Goal: Transaction & Acquisition: Purchase product/service

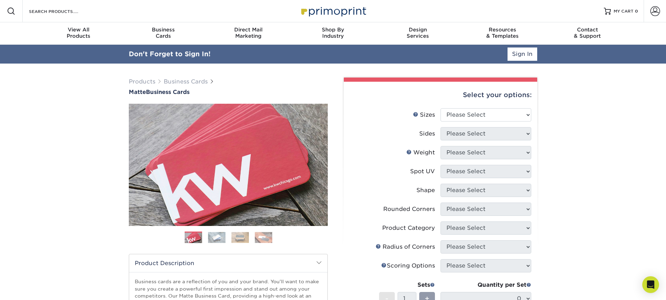
type input "lisa@hanloncreative.com"
click at [494, 111] on select "Please Select 1.5" x 3.5" - Mini 1.75" x 3.5" - Mini 2" x 2" - Square 2" x 3" -…" at bounding box center [485, 114] width 91 height 13
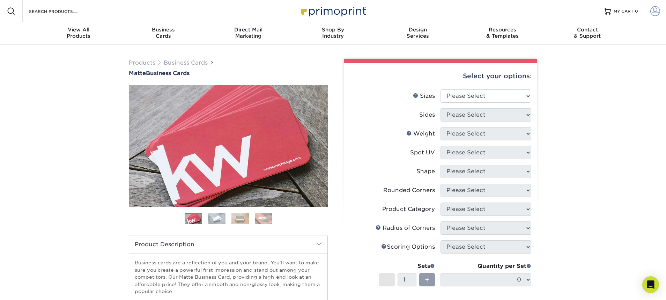
click at [653, 14] on span at bounding box center [655, 11] width 10 height 10
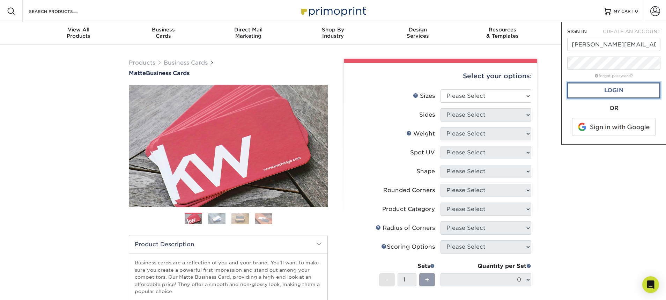
click at [599, 94] on link "Login" at bounding box center [613, 90] width 93 height 16
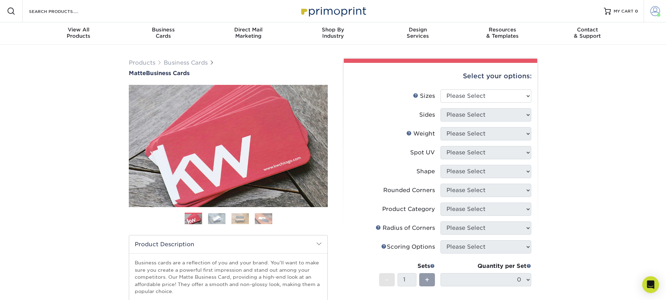
click at [652, 14] on span at bounding box center [655, 11] width 10 height 10
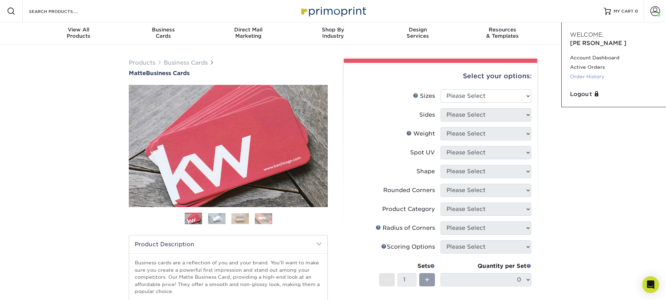
click at [583, 72] on link "Order History" at bounding box center [614, 76] width 88 height 9
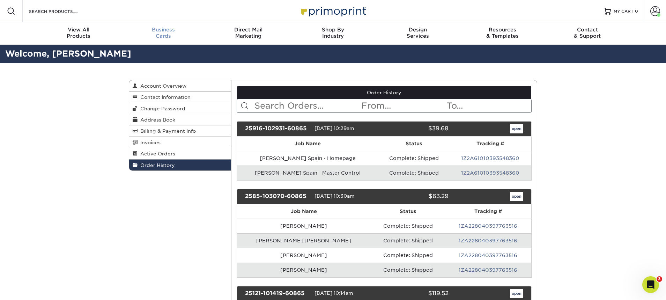
click at [158, 35] on div "Business Cards" at bounding box center [163, 33] width 85 height 13
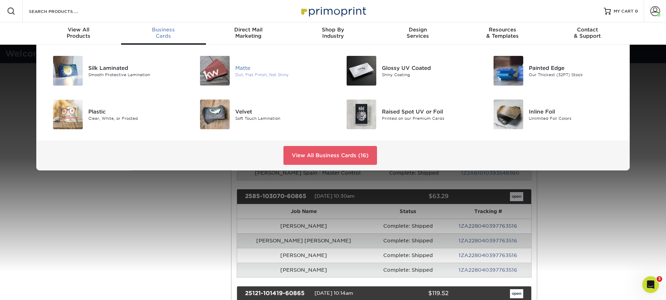
click at [217, 67] on img at bounding box center [215, 71] width 30 height 30
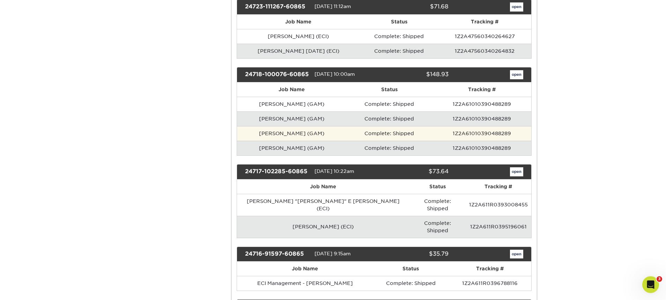
scroll to position [1407, 0]
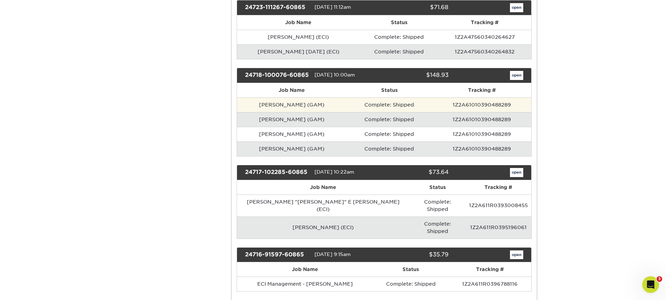
click at [305, 110] on td "David Goodnight (GAM)" at bounding box center [292, 104] width 110 height 15
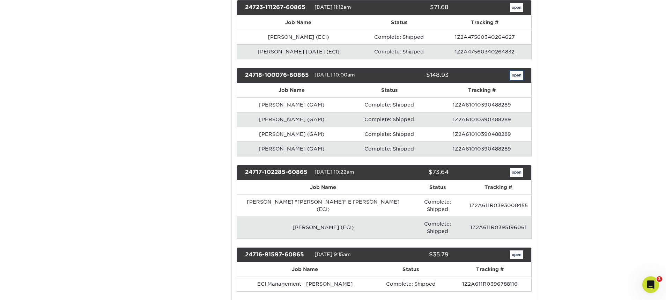
click at [512, 77] on link "open" at bounding box center [516, 75] width 13 height 9
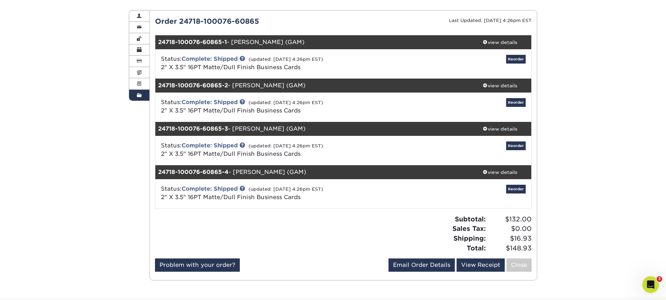
scroll to position [69, 0]
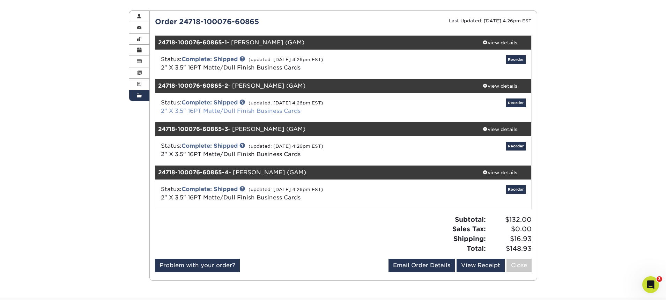
click at [227, 110] on link "2" X 3.5" 16PT Matte/Dull Finish Business Cards" at bounding box center [231, 110] width 140 height 7
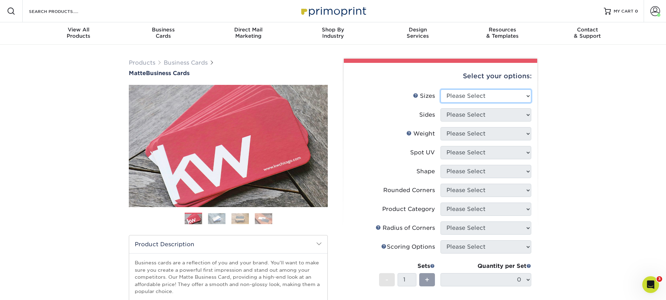
click at [463, 100] on select "Please Select 1.5" x 3.5" - Mini 1.75" x 3.5" - Mini 2" x 2" - Square 2" x 3" -…" at bounding box center [485, 95] width 91 height 13
select select "2.00x3.50"
click at [440, 89] on select "Please Select 1.5" x 3.5" - Mini 1.75" x 3.5" - Mini 2" x 2" - Square 2" x 3" -…" at bounding box center [485, 95] width 91 height 13
click at [465, 112] on select "Please Select Print Both Sides Print Front Only" at bounding box center [485, 114] width 91 height 13
select select "13abbda7-1d64-4f25-8bb2-c179b224825d"
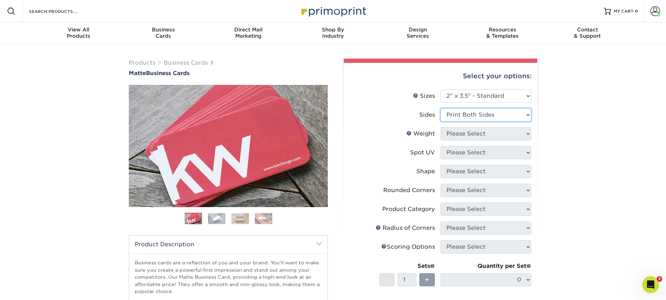
click at [440, 108] on select "Please Select Print Both Sides Print Front Only" at bounding box center [485, 114] width 91 height 13
click at [460, 136] on select "Please Select 16PT 14PT" at bounding box center [485, 133] width 91 height 13
select select "16PT"
click at [440, 127] on select "Please Select 16PT 14PT" at bounding box center [485, 133] width 91 height 13
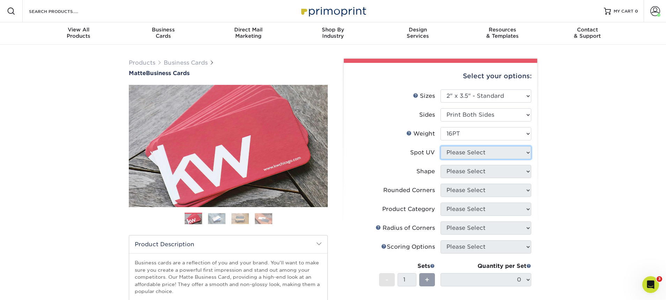
click at [457, 152] on select "Please Select No Spot UV Front and Back (Both Sides) Front Only Back Only" at bounding box center [485, 152] width 91 height 13
select select "3"
click at [440, 146] on select "Please Select No Spot UV Front and Back (Both Sides) Front Only Back Only" at bounding box center [485, 152] width 91 height 13
click at [0, 0] on select at bounding box center [0, 0] width 0 height 0
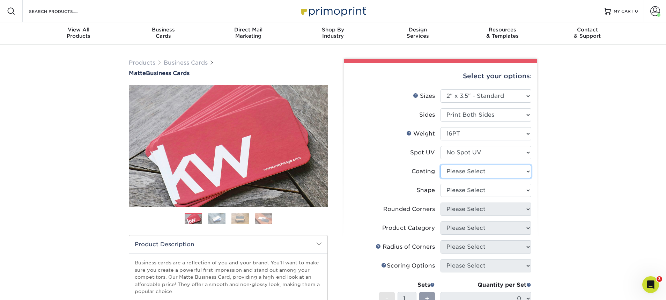
select select "121bb7b5-3b4d-429f-bd8d-bbf80e953313"
click at [440, 165] on select at bounding box center [485, 171] width 91 height 13
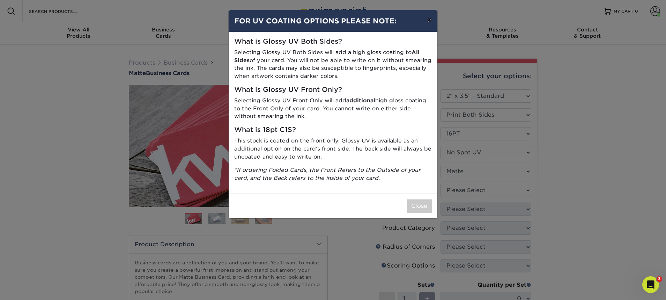
click at [422, 22] on button "×" at bounding box center [429, 20] width 16 height 20
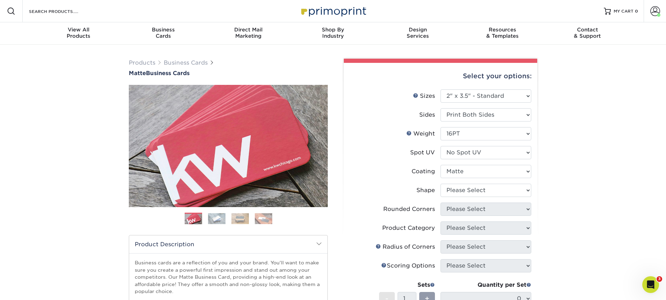
click at [458, 181] on li "Coating" at bounding box center [440, 174] width 181 height 19
click at [451, 171] on select at bounding box center [485, 171] width 91 height 13
click at [457, 192] on select "Please Select Standard Oval" at bounding box center [485, 189] width 91 height 13
select select "standard"
click at [440, 183] on select "Please Select Standard Oval" at bounding box center [485, 189] width 91 height 13
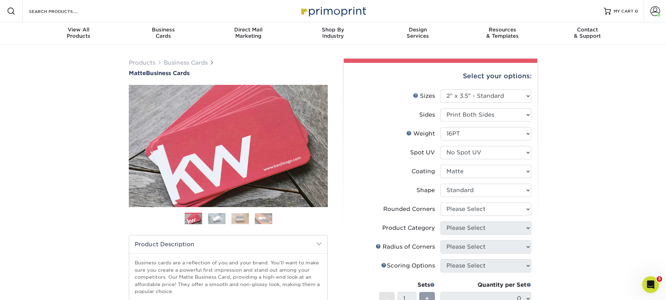
click at [458, 217] on li "Rounded Corners Please Select Yes - Round 2 Corners Yes - Round 4 Corners No" at bounding box center [440, 211] width 181 height 19
click at [454, 212] on select "Please Select Yes - Round 2 Corners Yes - Round 4 Corners No" at bounding box center [485, 208] width 91 height 13
click at [473, 214] on select "Please Select Yes - Round 2 Corners Yes - Round 4 Corners No" at bounding box center [485, 208] width 91 height 13
select select "0"
click at [440, 202] on select "Please Select Yes - Round 2 Corners Yes - Round 4 Corners No" at bounding box center [485, 208] width 91 height 13
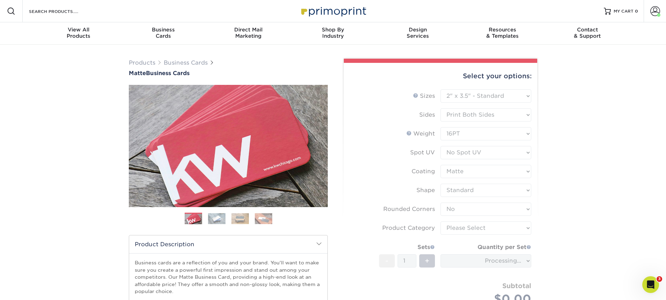
click at [460, 231] on form "Sizes Help Sizes Please Select 1.5" x 3.5" - Mini 1.75" x 3.5" - Mini 2" x 2" -…" at bounding box center [440, 205] width 182 height 232
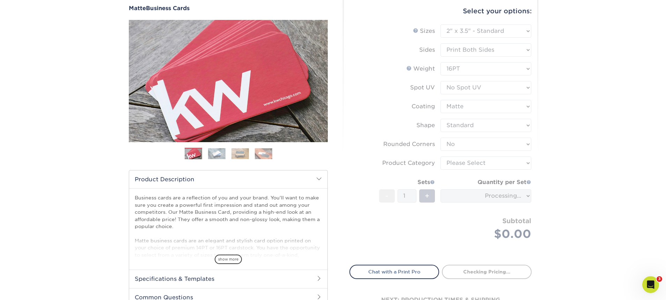
scroll to position [68, 0]
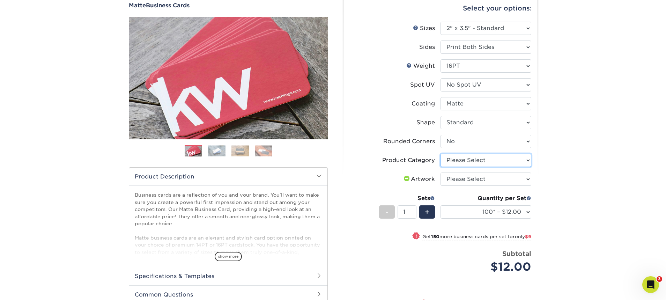
click at [473, 159] on select "Please Select Business Cards" at bounding box center [485, 159] width 91 height 13
select select "3b5148f1-0588-4f88-a218-97bcfdce65c1"
click at [440, 153] on select "Please Select Business Cards" at bounding box center [485, 159] width 91 height 13
click at [473, 177] on select "Please Select I will upload files I need a design - $100" at bounding box center [485, 178] width 91 height 13
select select "upload"
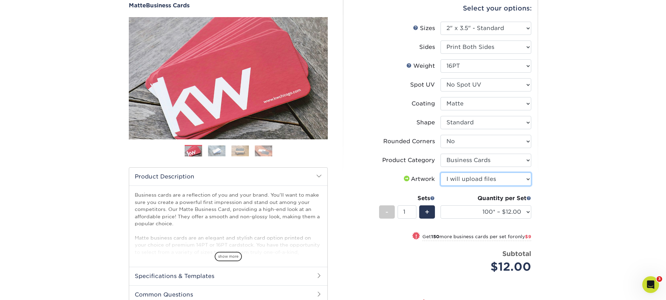
click at [440, 172] on select "Please Select I will upload files I need a design - $100" at bounding box center [485, 178] width 91 height 13
click at [426, 210] on span "+" at bounding box center [427, 212] width 5 height 10
type input "2"
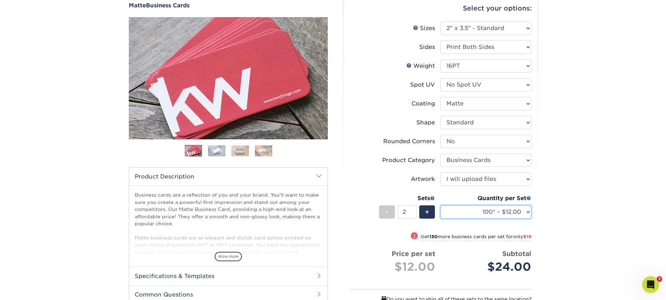
click at [491, 213] on select "100* – $12.00 250* – $21.00 500 – $42.00 1000 – $53.00 2500 – $95.00 5000 – $18…" at bounding box center [485, 211] width 91 height 13
click at [440, 205] on select "100* – $12.00 250* – $21.00 500 – $42.00 1000 – $53.00 2500 – $95.00 5000 – $18…" at bounding box center [485, 211] width 91 height 13
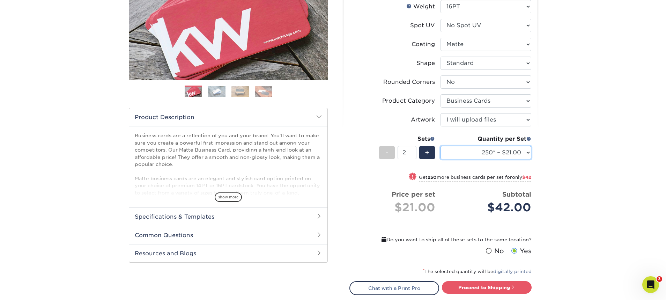
scroll to position [137, 0]
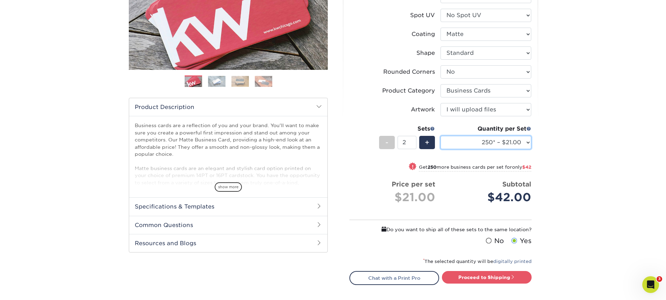
click at [464, 143] on select "100* – $12.00 250* – $21.00 500 – $42.00 1000 – $53.00 2500 – $95.00 5000 – $18…" at bounding box center [485, 142] width 91 height 13
click at [486, 140] on select "100* – $12.00 250* – $21.00 500 – $42.00 1000 – $53.00 2500 – $95.00 5000 – $18…" at bounding box center [485, 142] width 91 height 13
click at [440, 136] on select "100* – $12.00 250* – $21.00 500 – $42.00 1000 – $53.00 2500 – $95.00 5000 – $18…" at bounding box center [485, 142] width 91 height 13
click at [323, 226] on h2 "Common Questions" at bounding box center [228, 225] width 198 height 18
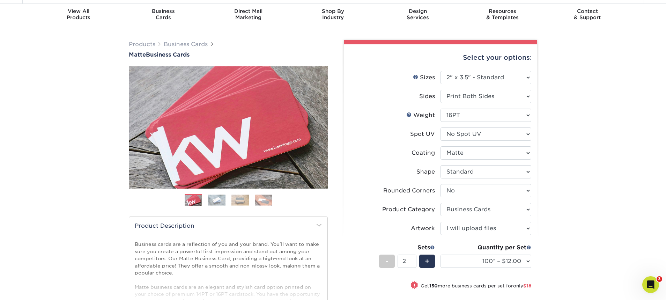
scroll to position [0, 0]
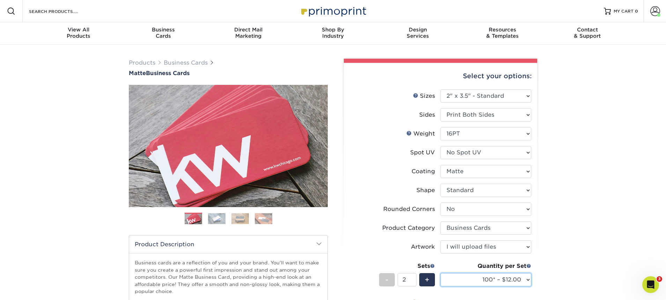
click at [482, 276] on select "100* – $12.00 250* – $21.00 500 – $42.00 1000 – $53.00 2500 – $95.00 5000 – $18…" at bounding box center [485, 279] width 91 height 13
select select "250* – $21.00"
click at [440, 273] on select "100* – $12.00 250* – $21.00 500 – $42.00 1000 – $53.00 2500 – $95.00 5000 – $18…" at bounding box center [485, 279] width 91 height 13
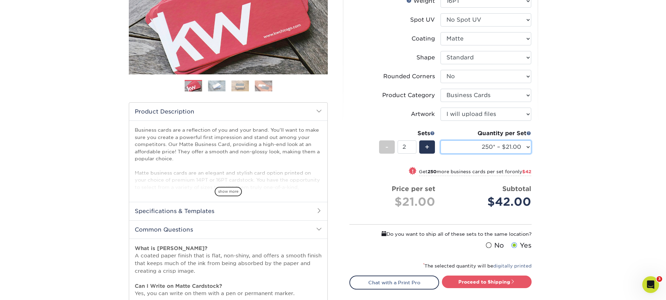
scroll to position [136, 0]
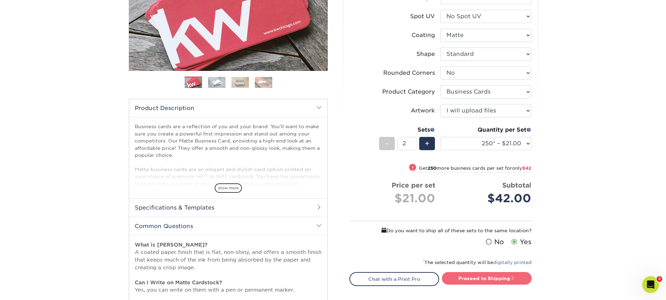
click at [475, 276] on link "Proceed to Shipping" at bounding box center [487, 278] width 90 height 13
type input "Set 1"
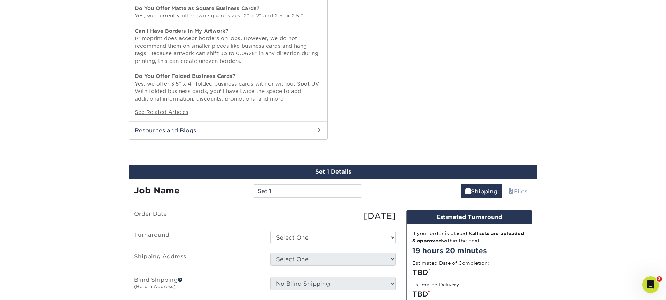
scroll to position [613, 0]
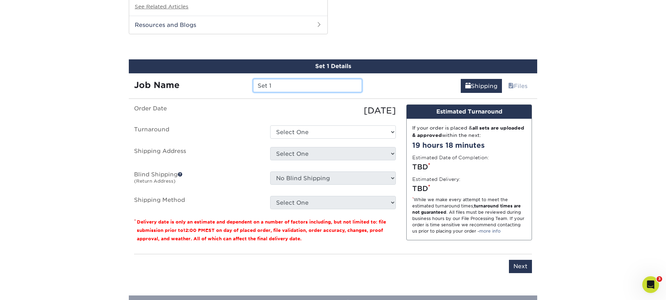
drag, startPoint x: 293, startPoint y: 84, endPoint x: 237, endPoint y: 84, distance: 56.2
click at [237, 84] on div "Job Name Set 1" at bounding box center [248, 85] width 238 height 13
type input "[PERSON_NAME] (GAM)"
click at [282, 130] on select "Select One 2-4 Business Days 2 Day Next Business Day" at bounding box center [333, 131] width 126 height 13
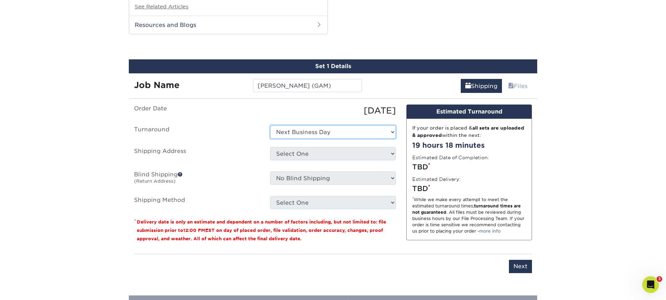
click at [270, 125] on select "Select One 2-4 Business Days 2 Day Next Business Day" at bounding box center [333, 131] width 126 height 13
click at [295, 135] on select "Select One 2-4 Business Days 2 Day Next Business Day" at bounding box center [333, 131] width 126 height 13
click at [270, 125] on select "Select One 2-4 Business Days 2 Day Next Business Day" at bounding box center [333, 131] width 126 height 13
click at [320, 133] on select "Select One 2-4 Business Days 2 Day Next Business Day" at bounding box center [333, 131] width 126 height 13
select select "9fe09f74-13a8-4433-b0c6-7e0e9829344b"
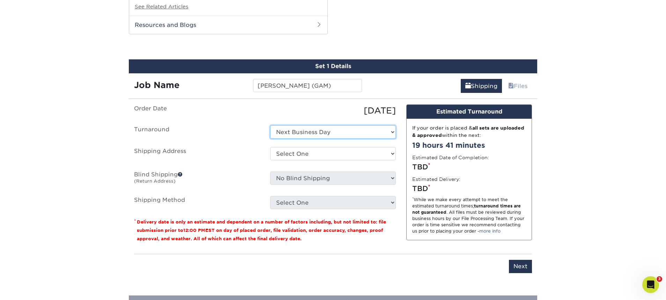
click at [270, 125] on select "Select One 2-4 Business Days 2 Day Next Business Day" at bounding box center [333, 131] width 126 height 13
click at [316, 155] on select "Select One [PERSON_NAME] 831 [PERSON_NAME] [PERSON_NAME] [PERSON_NAME] [PERSON_…" at bounding box center [333, 153] width 126 height 13
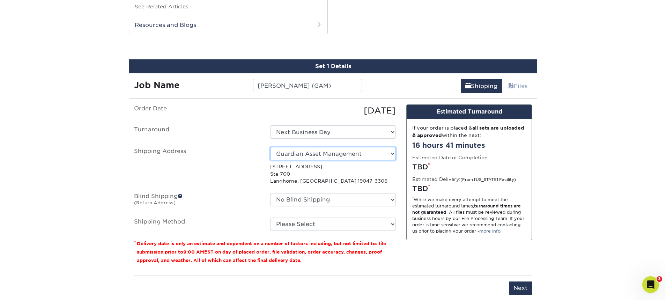
click at [320, 157] on select "Select One [PERSON_NAME] 831 [PERSON_NAME] [PERSON_NAME] [PERSON_NAME] [PERSON_…" at bounding box center [333, 153] width 126 height 13
select select "newaddress"
click at [270, 147] on select "Select One [PERSON_NAME] 831 [PERSON_NAME] [PERSON_NAME] [PERSON_NAME] [PERSON_…" at bounding box center [333, 153] width 126 height 13
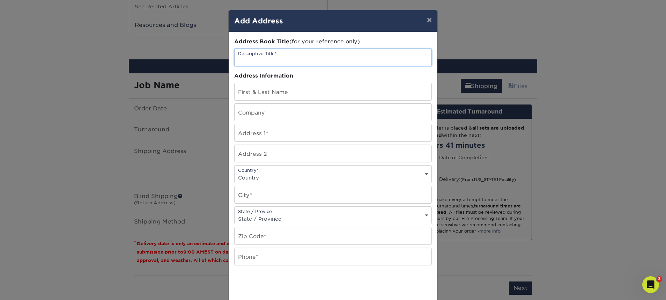
click at [290, 58] on input "text" at bounding box center [332, 57] width 197 height 17
type input "a"
paste input "Name – [PERSON_NAME] Title - Director of Operations Phone number - [PHONE_NUMBE…"
type input "Name – [PERSON_NAME] Title - Director of Operations Phone number - [PHONE_NUMBE…"
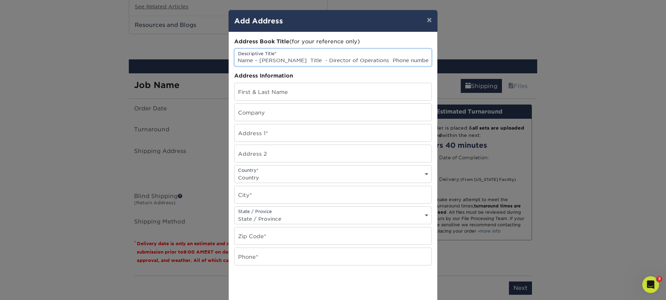
drag, startPoint x: 429, startPoint y: 61, endPoint x: 162, endPoint y: 58, distance: 266.9
click at [162, 58] on div "× Add Address Address Book Title (for your reference only) Descriptive Title* N…" at bounding box center [333, 150] width 666 height 300
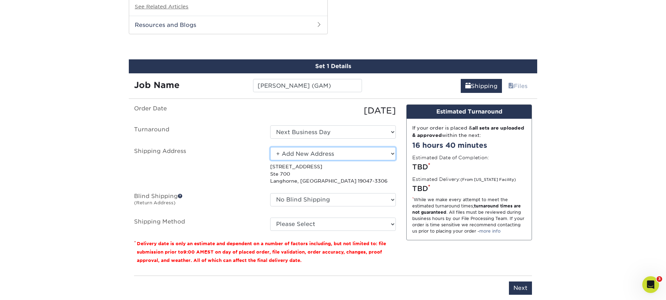
click at [287, 158] on select "Select One [PERSON_NAME] 831 [PERSON_NAME] [PERSON_NAME] [PERSON_NAME] [PERSON_…" at bounding box center [333, 153] width 126 height 13
click at [270, 147] on select "Select One [PERSON_NAME] 831 [PERSON_NAME] [PERSON_NAME] [PERSON_NAME] [PERSON_…" at bounding box center [333, 153] width 126 height 13
click at [291, 159] on select "Select One [PERSON_NAME] 831 [PERSON_NAME] [PERSON_NAME] [PERSON_NAME] [PERSON_…" at bounding box center [333, 153] width 126 height 13
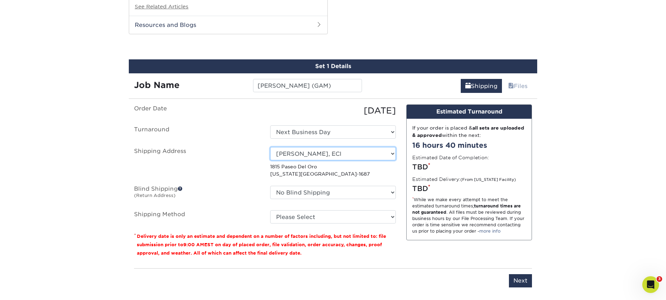
click at [285, 156] on select "Select One [PERSON_NAME] 831 [PERSON_NAME] [PERSON_NAME] [PERSON_NAME] [PERSON_…" at bounding box center [333, 153] width 126 height 13
select select "newaddress"
click at [270, 147] on select "Select One [PERSON_NAME] 831 [PERSON_NAME] [PERSON_NAME] [PERSON_NAME] [PERSON_…" at bounding box center [333, 153] width 126 height 13
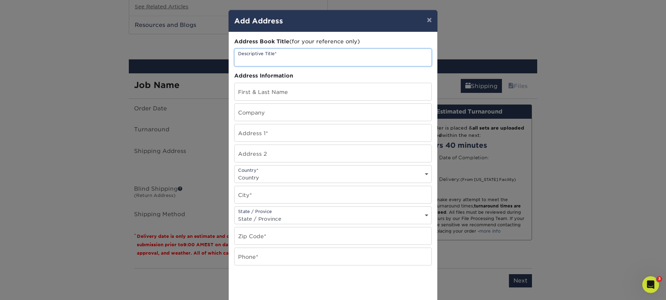
click at [279, 56] on input "text" at bounding box center [332, 57] width 197 height 17
type input "a"
type input "A"
type input "t"
type input "[PERSON_NAME]"
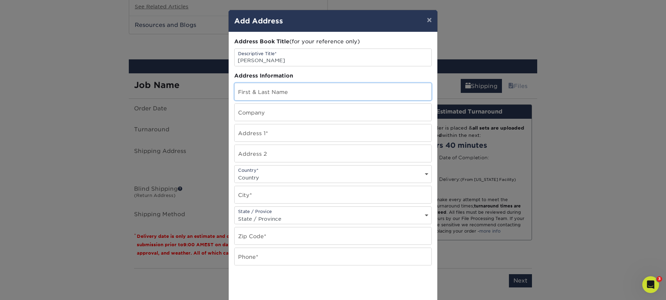
click at [308, 92] on input "text" at bounding box center [332, 91] width 197 height 17
type input "[PERSON_NAME]"
click at [301, 111] on input "text" at bounding box center [332, 112] width 197 height 17
type input "Guardian Asset Management"
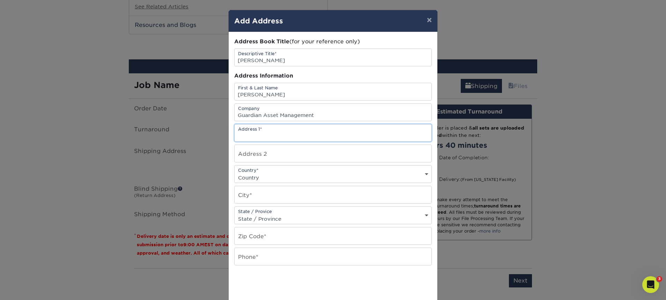
click at [297, 132] on input "text" at bounding box center [332, 132] width 197 height 17
click at [258, 135] on input "text" at bounding box center [332, 132] width 197 height 17
type input "[STREET_ADDRESS][PERSON_NAME]"
click at [265, 175] on select "Country [GEOGRAPHIC_DATA] [GEOGRAPHIC_DATA] ----------------------------- [GEOG…" at bounding box center [332, 177] width 197 height 10
select select "US"
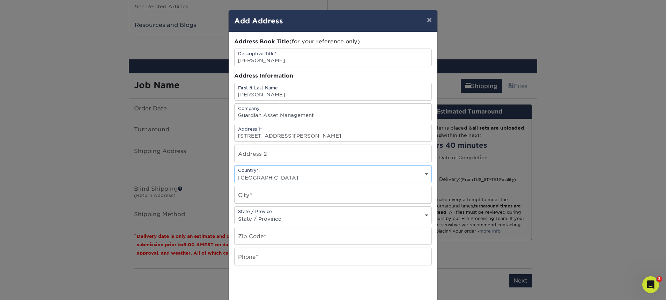
click at [234, 172] on select "Country [GEOGRAPHIC_DATA] [GEOGRAPHIC_DATA] ----------------------------- [GEOG…" at bounding box center [332, 177] width 197 height 10
click at [260, 200] on input "text" at bounding box center [332, 194] width 197 height 17
type input "B"
type input "Frisco"
click at [277, 216] on select "State / Province [US_STATE] [US_STATE] [US_STATE] [US_STATE] [US_STATE] [US_STA…" at bounding box center [332, 218] width 197 height 10
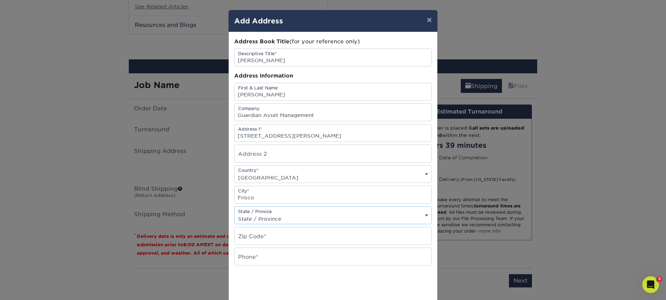
select select "[GEOGRAPHIC_DATA]"
click at [234, 213] on select "State / Province [US_STATE] [US_STATE] [US_STATE] [US_STATE] [US_STATE] [US_STA…" at bounding box center [332, 218] width 197 height 10
click at [260, 232] on input "text" at bounding box center [332, 235] width 197 height 17
type input "75033"
click at [304, 257] on input "text" at bounding box center [332, 256] width 197 height 17
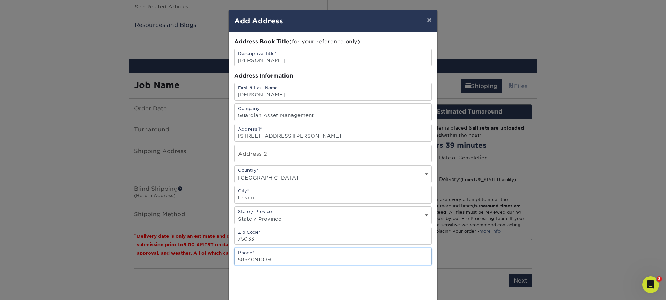
type input "5854091039"
click at [284, 215] on select "State / Province [US_STATE] [US_STATE] [US_STATE] [US_STATE] [US_STATE] [US_STA…" at bounding box center [332, 218] width 197 height 10
click at [234, 213] on select "State / Province [US_STATE] [US_STATE] [US_STATE] [US_STATE] [US_STATE] [US_STA…" at bounding box center [332, 218] width 197 height 10
click at [284, 210] on div "State / Provice State / Province [US_STATE] [US_STATE] [US_STATE] [US_STATE] [U…" at bounding box center [332, 215] width 197 height 18
click at [281, 214] on select "State / Province [US_STATE] [US_STATE] [US_STATE] [US_STATE] [US_STATE] [US_STA…" at bounding box center [332, 218] width 197 height 10
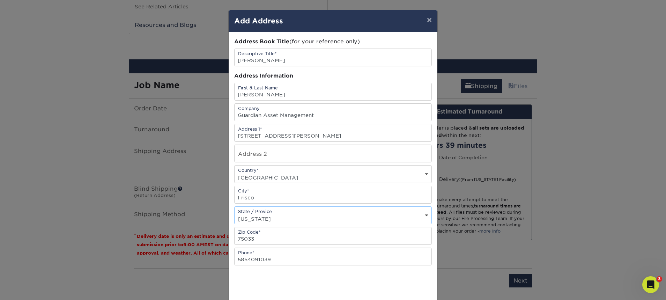
select select "[GEOGRAPHIC_DATA]"
click at [234, 213] on select "State / Province [US_STATE] [US_STATE] [US_STATE] [US_STATE] [US_STATE] [US_STA…" at bounding box center [332, 218] width 197 height 10
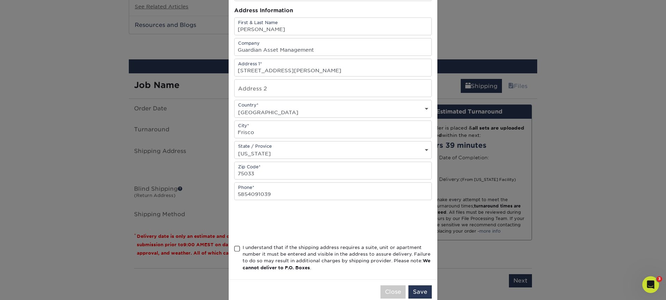
scroll to position [80, 0]
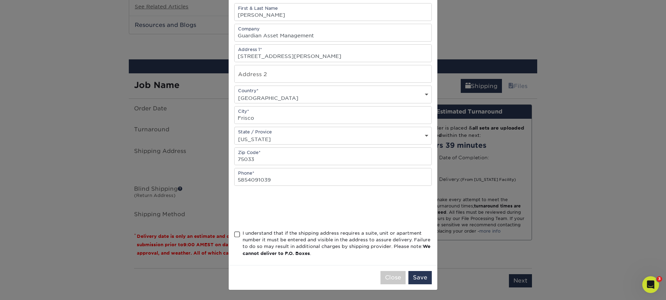
click at [238, 235] on span at bounding box center [237, 234] width 6 height 7
click at [0, 0] on input "I understand that if the shipping address requires a suite, unit or apartment n…" at bounding box center [0, 0] width 0 height 0
click at [415, 279] on button "Save" at bounding box center [419, 277] width 23 height 13
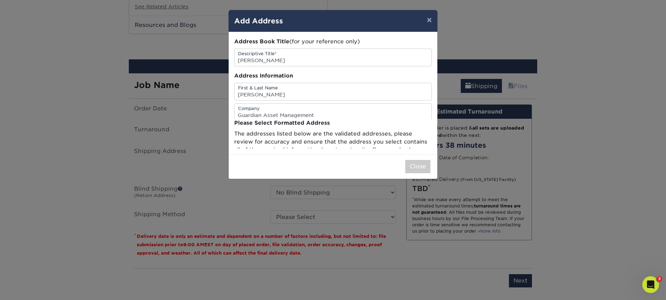
scroll to position [0, 0]
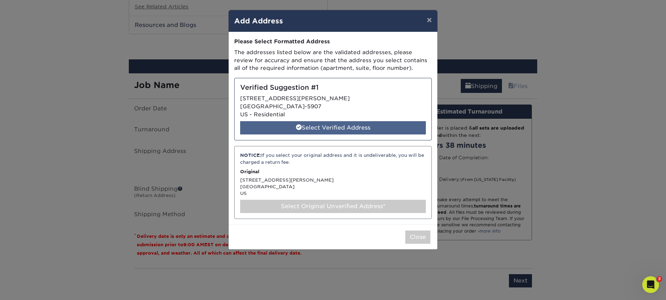
click at [278, 128] on div "Select Verified Address" at bounding box center [333, 127] width 186 height 13
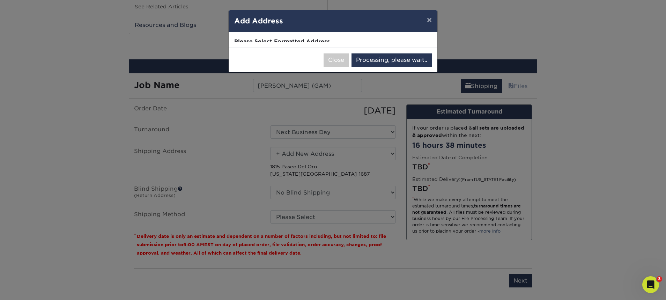
select select "286271"
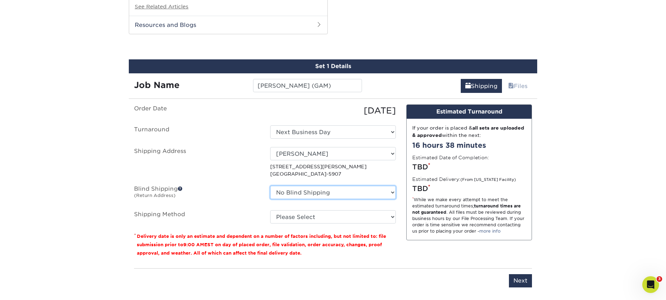
click at [295, 193] on select "No Blind Shipping [PERSON_NAME] 831 [PERSON_NAME] [PERSON_NAME] [PERSON_NAME] […" at bounding box center [333, 192] width 126 height 13
click at [316, 218] on select "Please Select Ground Shipping (+$15.68) 3 Day Shipping Service (+$20.06) 2 Day …" at bounding box center [333, 216] width 126 height 13
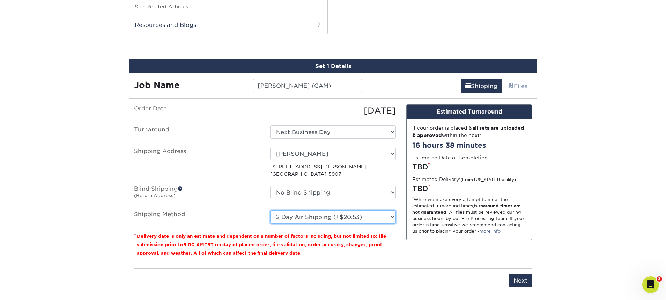
click at [270, 210] on select "Please Select Ground Shipping (+$15.68) 3 Day Shipping Service (+$20.06) 2 Day …" at bounding box center [333, 216] width 126 height 13
click at [332, 217] on select "Please Select Ground Shipping (+$15.68) 3 Day Shipping Service (+$20.06) 2 Day …" at bounding box center [333, 216] width 126 height 13
click at [270, 210] on select "Please Select Ground Shipping (+$15.68) 3 Day Shipping Service (+$20.06) 2 Day …" at bounding box center [333, 216] width 126 height 13
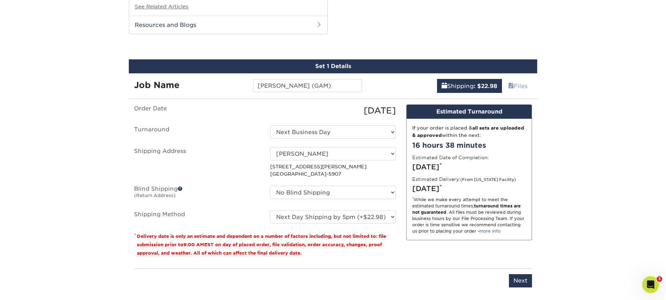
click at [244, 203] on ul "Order Date [DATE] [GEOGRAPHIC_DATA] Select One 2-4 Business Days 2 Day Next Bus…" at bounding box center [265, 163] width 262 height 119
click at [299, 217] on select "Please Select Ground Shipping (+$15.68) 3 Day Shipping Service (+$20.06) 2 Day …" at bounding box center [333, 216] width 126 height 13
select select "01"
click at [270, 210] on select "Please Select Ground Shipping (+$15.68) 3 Day Shipping Service (+$20.06) 2 Day …" at bounding box center [333, 216] width 126 height 13
click at [305, 220] on select "Please Select Ground Shipping (+$15.68) 3 Day Shipping Service (+$20.06) 2 Day …" at bounding box center [333, 216] width 126 height 13
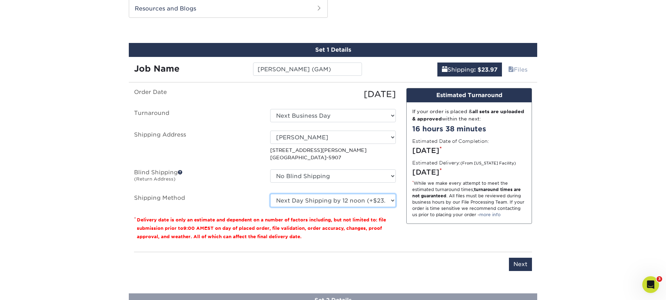
scroll to position [632, 0]
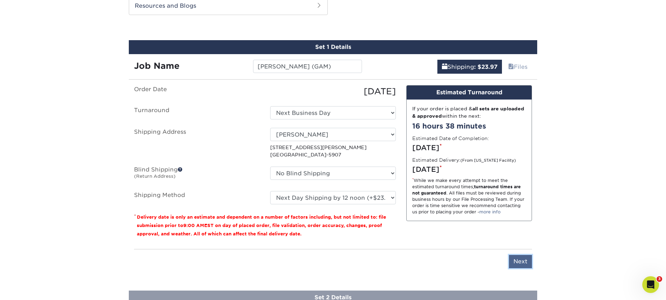
click at [521, 262] on input "Next" at bounding box center [520, 261] width 23 height 13
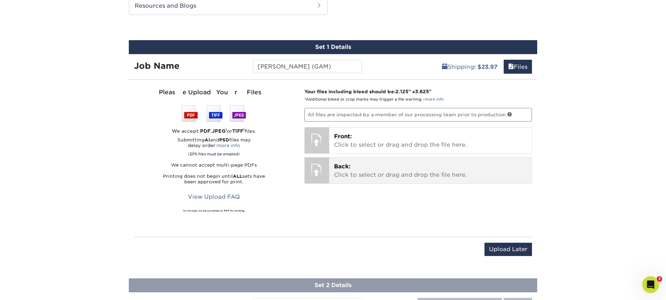
click at [359, 162] on div "Back: Click to select or drag and drop the file here. Choose file" at bounding box center [430, 170] width 203 height 26
click at [360, 181] on div "Back: Click to select or drag and drop the file here. Choose file" at bounding box center [430, 170] width 203 height 26
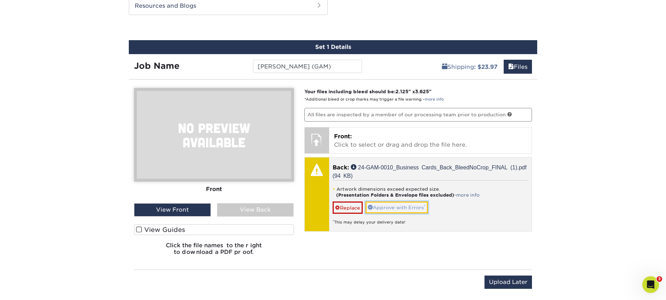
click at [378, 209] on link "Approve with Errors *" at bounding box center [396, 207] width 62 height 12
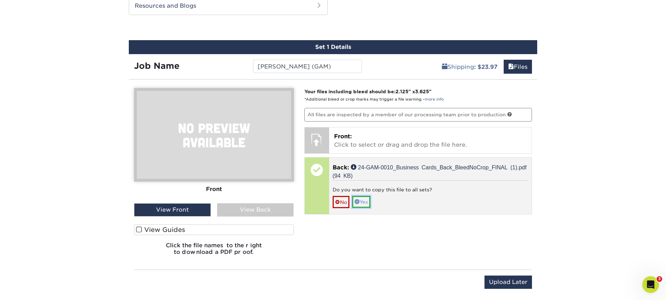
click at [358, 204] on link "Yes" at bounding box center [361, 202] width 18 height 12
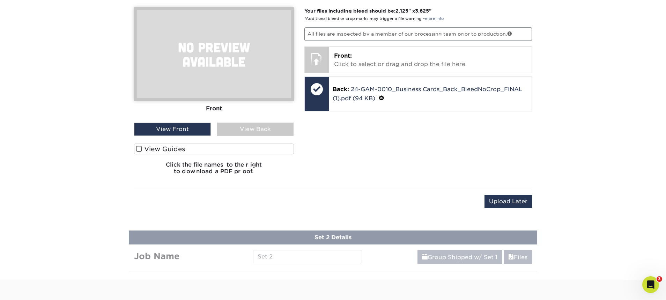
scroll to position [714, 0]
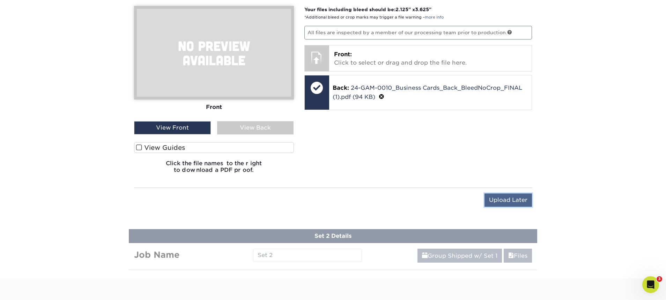
click at [504, 200] on input "Upload Later" at bounding box center [507, 199] width 47 height 13
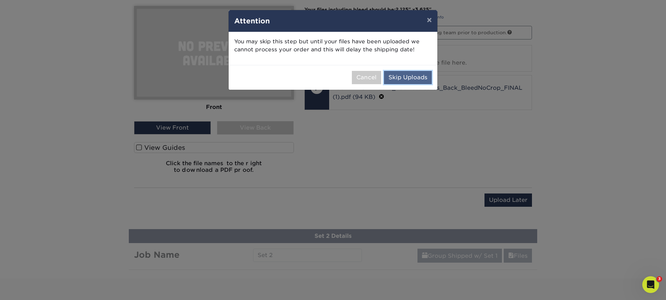
click at [403, 76] on button "Skip Uploads" at bounding box center [408, 77] width 48 height 13
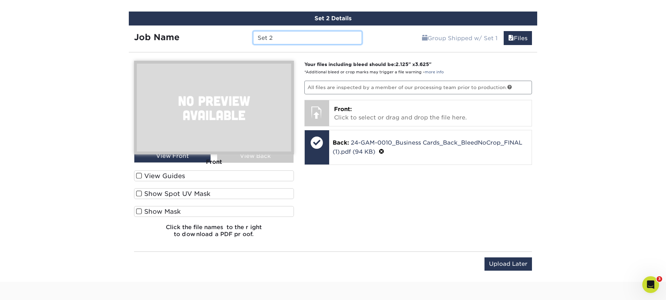
click at [276, 33] on input "Set 2" at bounding box center [307, 37] width 108 height 13
drag, startPoint x: 277, startPoint y: 38, endPoint x: 249, endPoint y: 37, distance: 27.6
click at [249, 38] on div "Set 2" at bounding box center [307, 37] width 119 height 13
type input "j"
type input "[PERSON_NAME]"
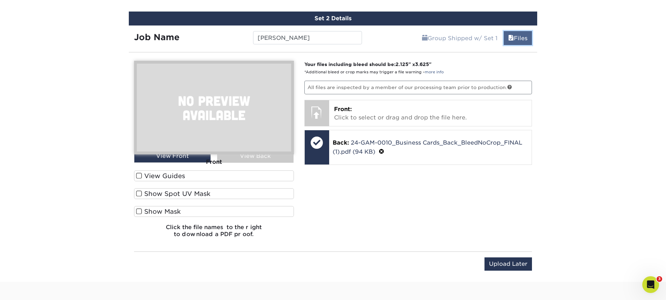
click at [509, 38] on span at bounding box center [511, 38] width 6 height 7
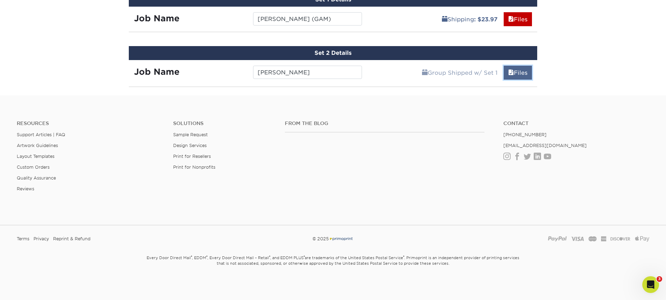
click at [508, 69] on span at bounding box center [511, 72] width 6 height 7
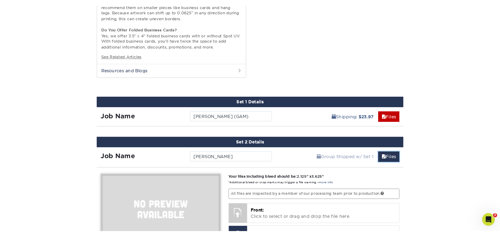
scroll to position [543, 0]
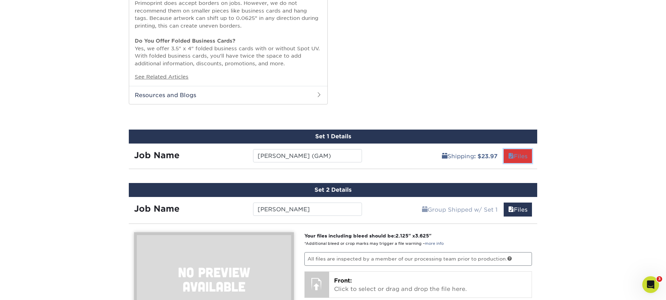
click at [504, 154] on link "Files" at bounding box center [517, 156] width 28 height 14
